Goal: Information Seeking & Learning: Learn about a topic

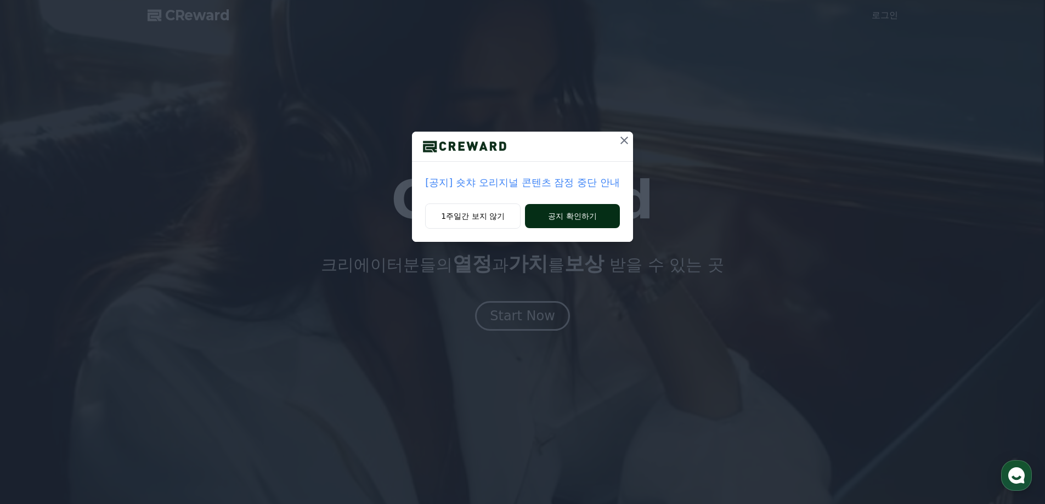
click at [572, 211] on button "공지 확인하기" at bounding box center [572, 216] width 95 height 24
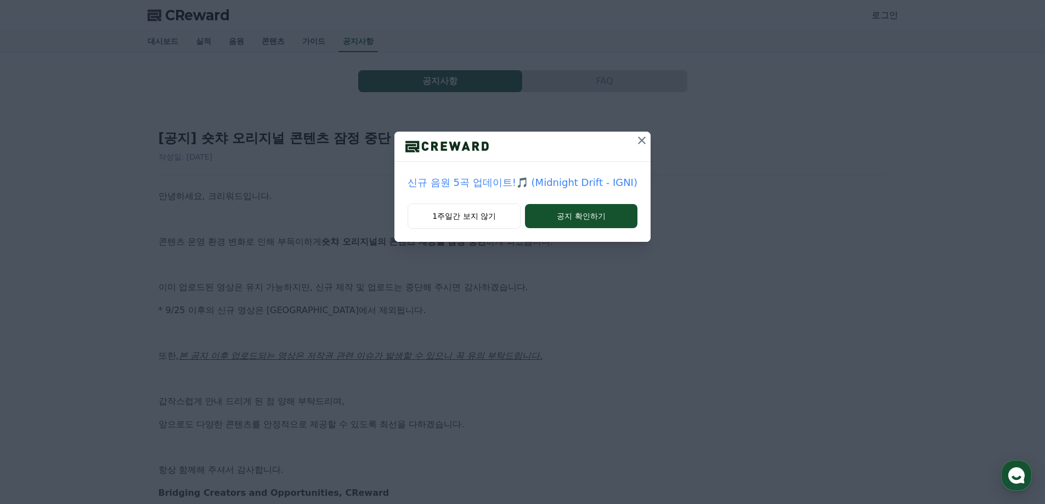
click at [637, 140] on icon at bounding box center [641, 140] width 13 height 13
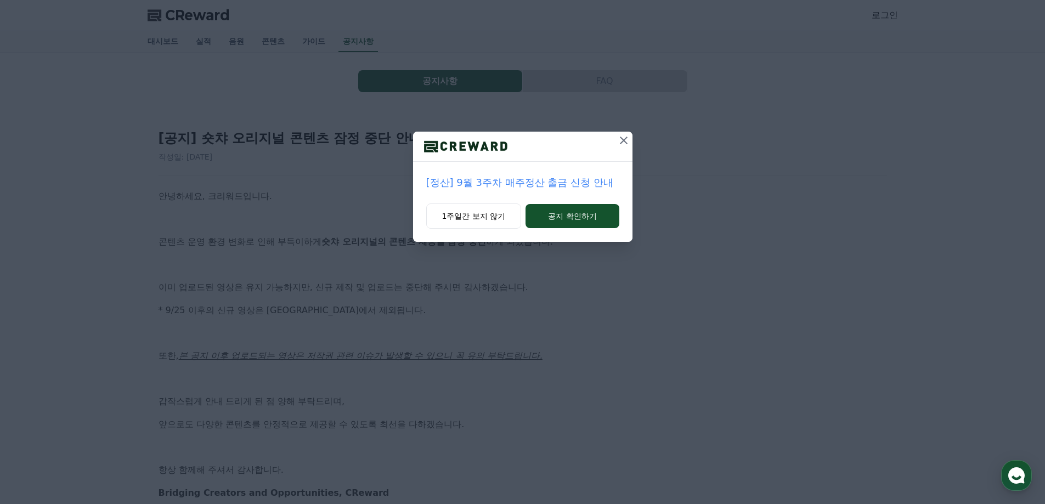
click at [622, 139] on icon at bounding box center [624, 141] width 8 height 8
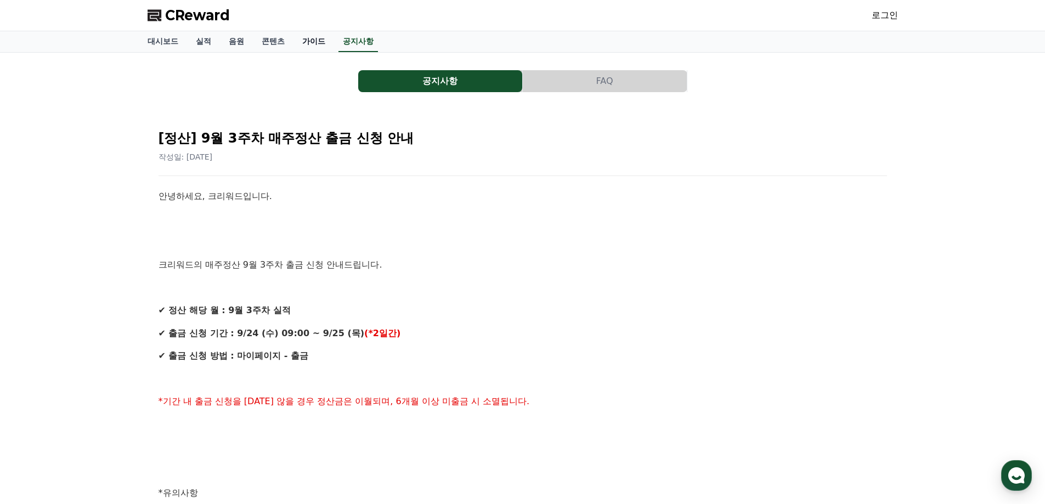
click at [307, 42] on link "가이드" at bounding box center [313, 41] width 41 height 21
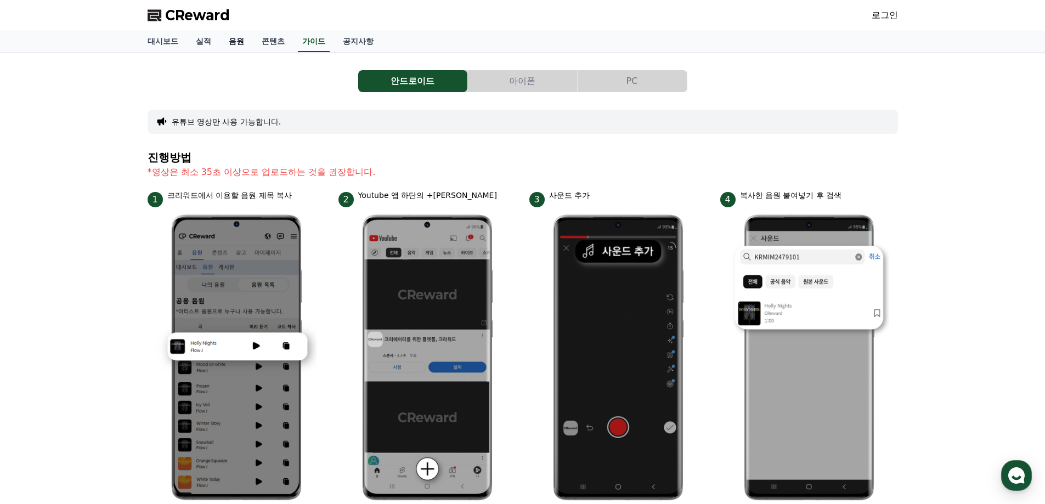
click at [237, 42] on link "음원" at bounding box center [236, 41] width 33 height 21
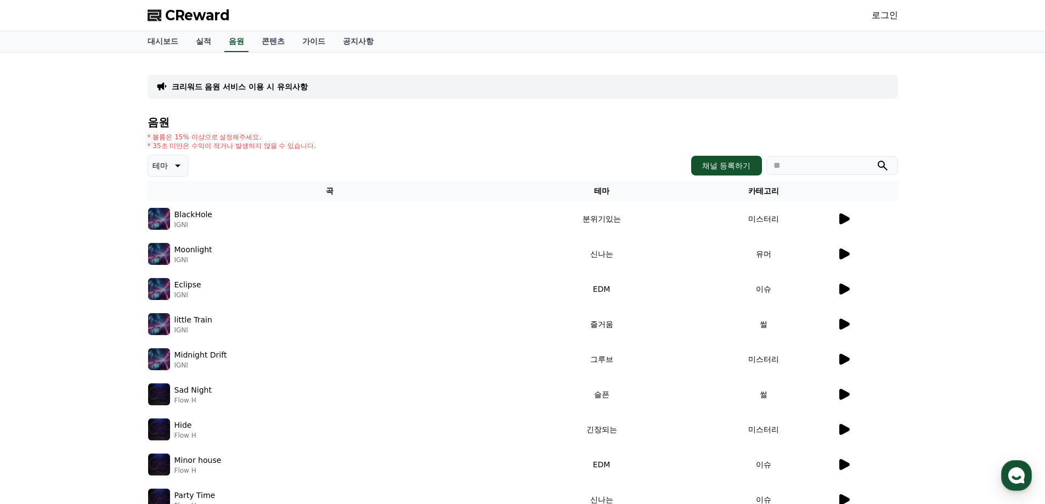
click at [842, 223] on icon at bounding box center [844, 218] width 10 height 11
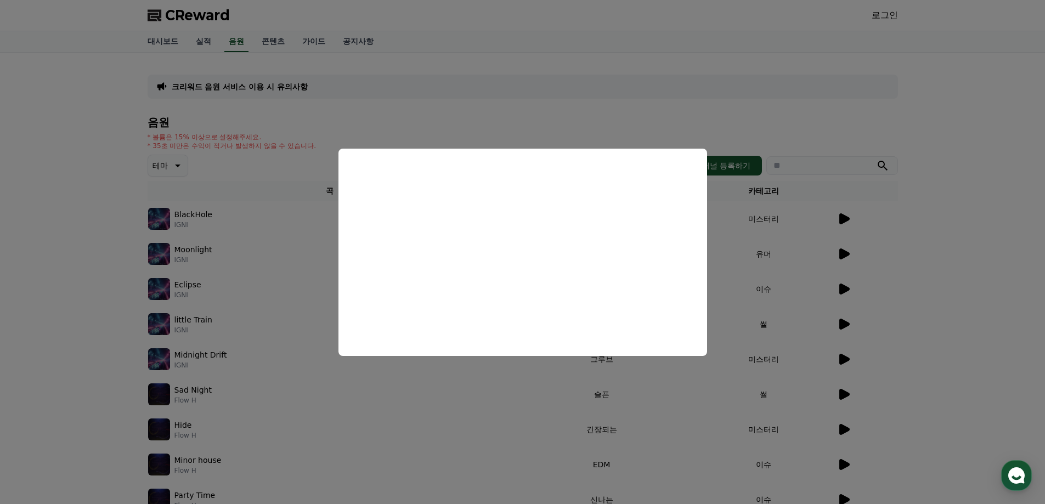
click at [730, 99] on button "close modal" at bounding box center [522, 252] width 1045 height 504
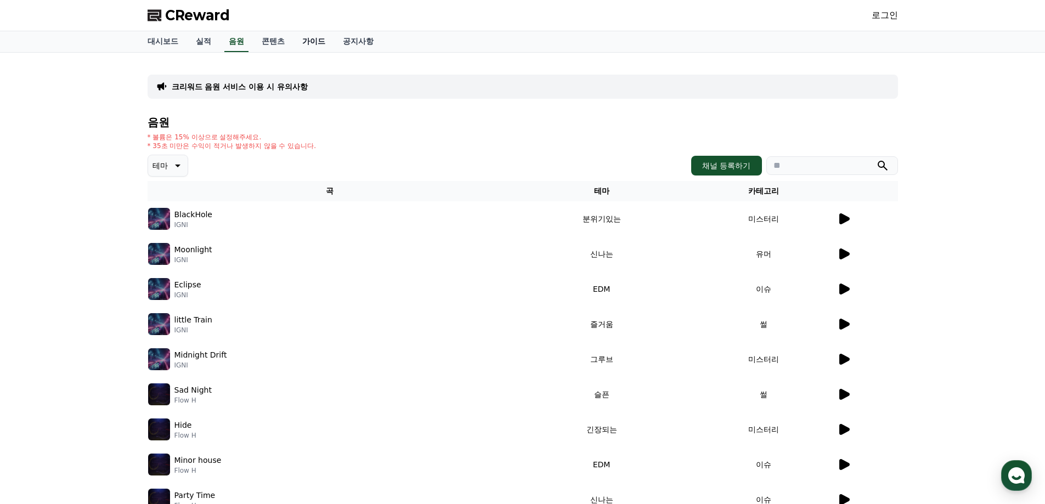
click at [315, 40] on link "가이드" at bounding box center [313, 41] width 41 height 21
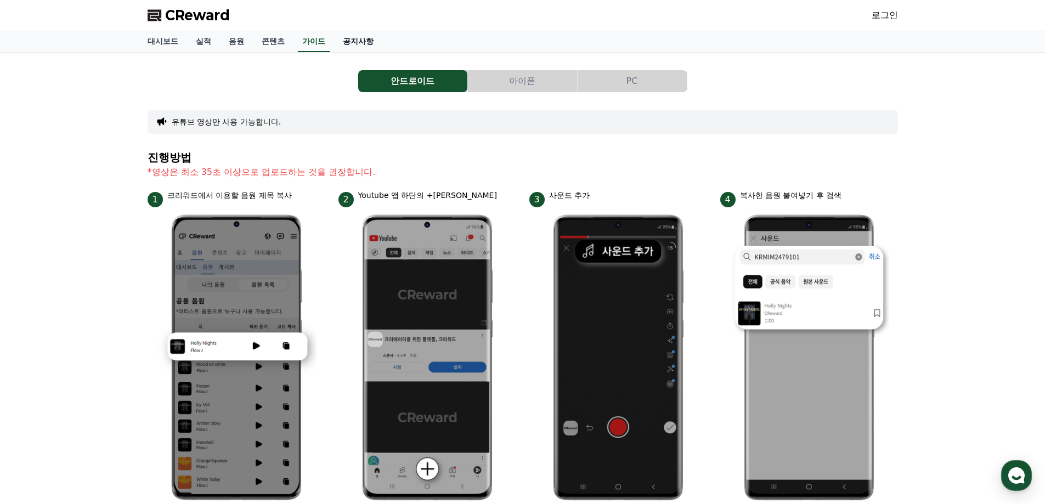
click at [362, 43] on link "공지사항" at bounding box center [358, 41] width 48 height 21
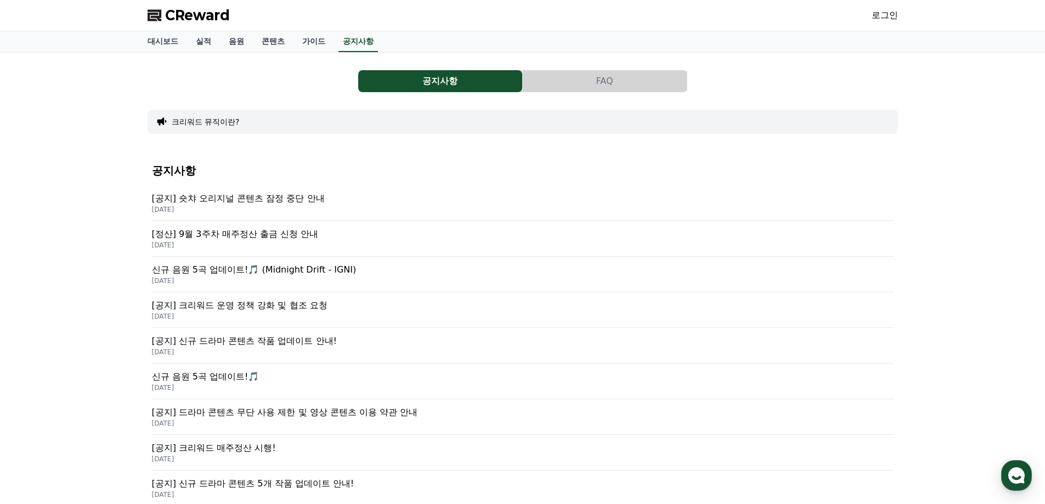
click at [294, 195] on p "[공지] 숏챠 오리지널 콘텐츠 잠정 중단 안내" at bounding box center [523, 198] width 742 height 13
